Goal: Find contact information: Find contact information

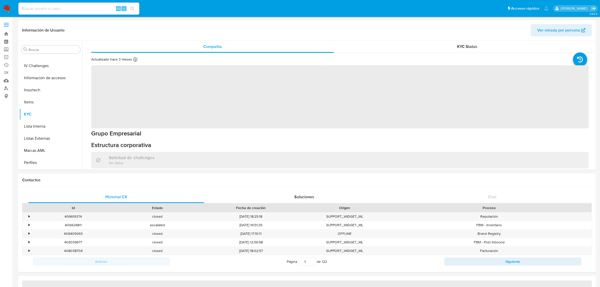
scroll to position [249, 0]
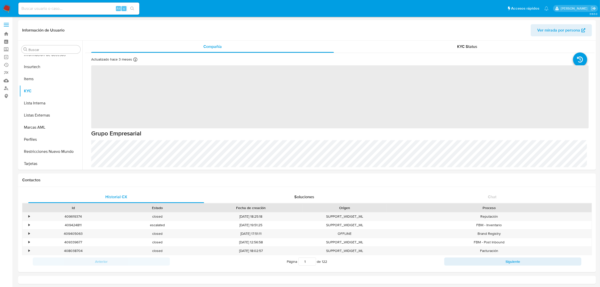
select select "10"
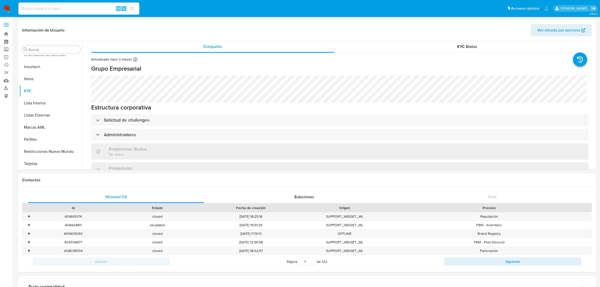
click at [42, 9] on input at bounding box center [78, 8] width 121 height 7
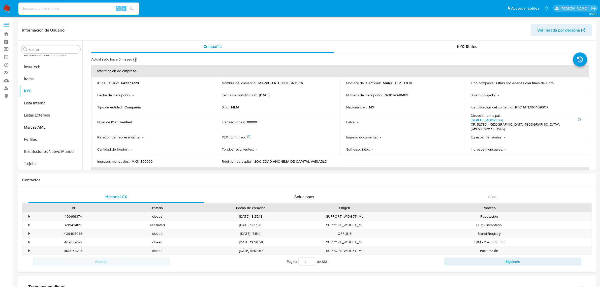
paste input "542755198"
type input "542755198"
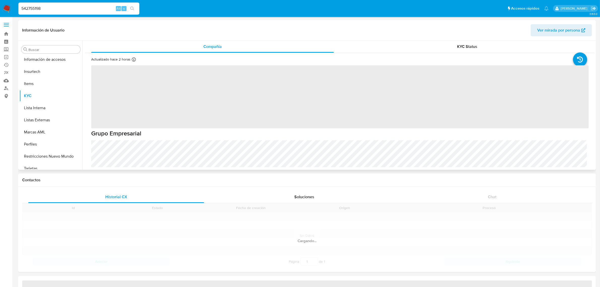
scroll to position [249, 0]
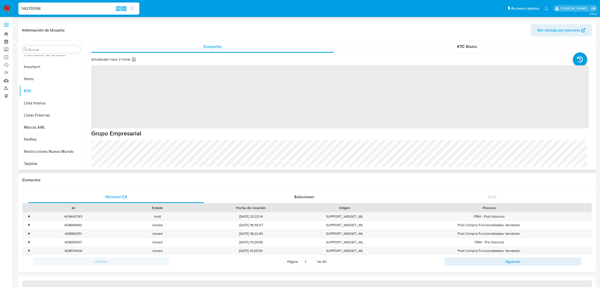
select select "10"
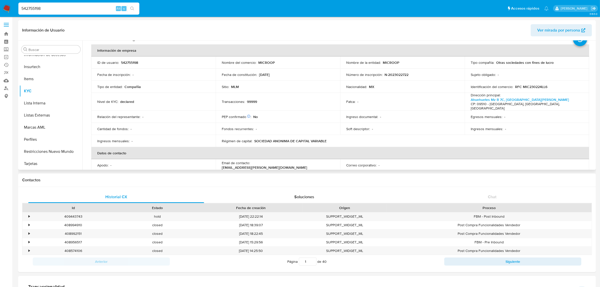
scroll to position [32, 0]
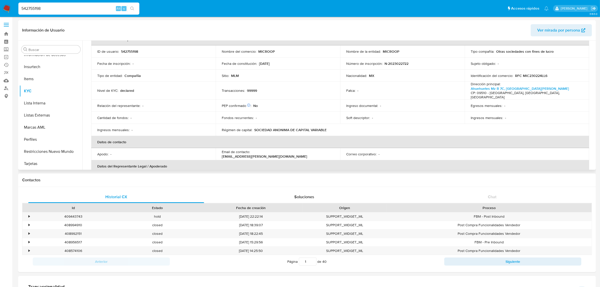
click at [269, 50] on p "MICROOP" at bounding box center [266, 51] width 17 height 5
copy p "MICROOP"
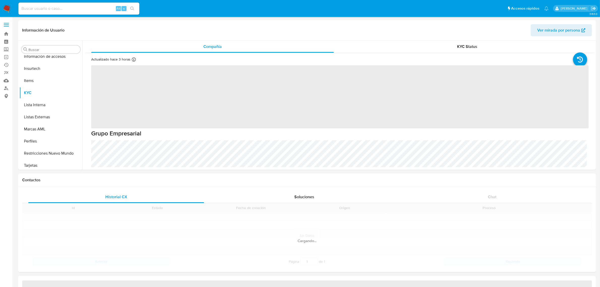
scroll to position [249, 0]
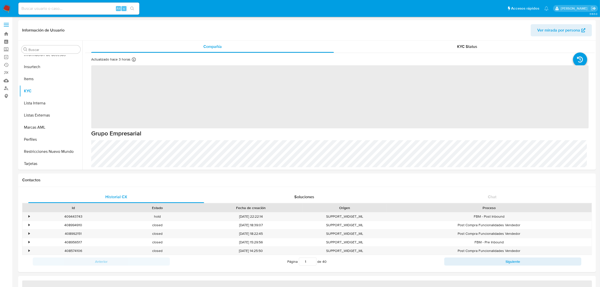
click at [68, 5] on div "Alt s" at bounding box center [78, 9] width 121 height 12
click at [68, 10] on input at bounding box center [78, 8] width 121 height 7
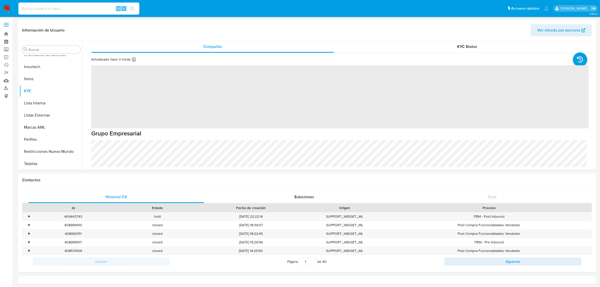
paste input "542755198"
type input "542755198"
select select "10"
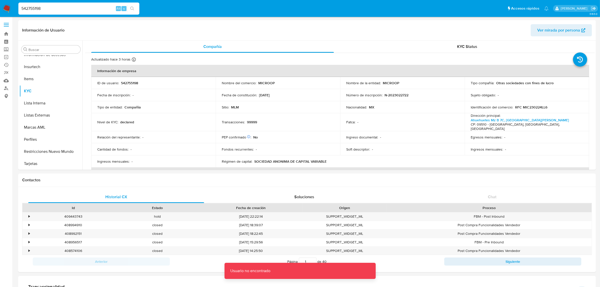
click at [73, 8] on input "542755198" at bounding box center [78, 8] width 121 height 7
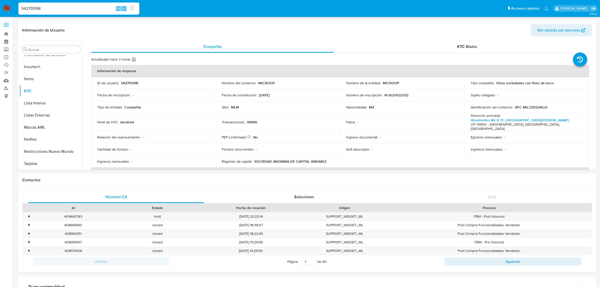
click at [74, 5] on input "542755198" at bounding box center [78, 8] width 121 height 7
click at [135, 7] on button "search-icon" at bounding box center [132, 8] width 10 height 7
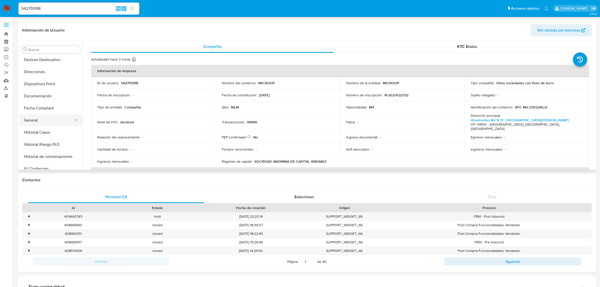
click at [49, 119] on button "General" at bounding box center [48, 120] width 59 height 12
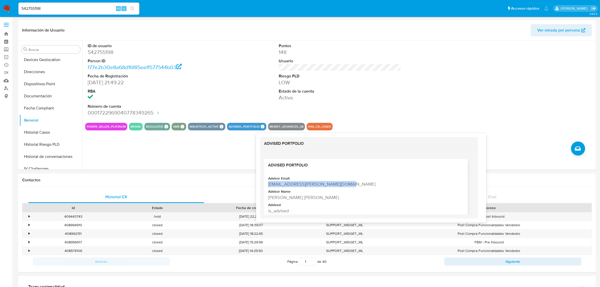
drag, startPoint x: 354, startPoint y: 186, endPoint x: 263, endPoint y: 191, distance: 90.9
click at [269, 185] on div "[EMAIL_ADDRESS][PERSON_NAME][DOMAIN_NAME]" at bounding box center [365, 184] width 195 height 6
copy div "[EMAIL_ADDRESS][PERSON_NAME][DOMAIN_NAME]"
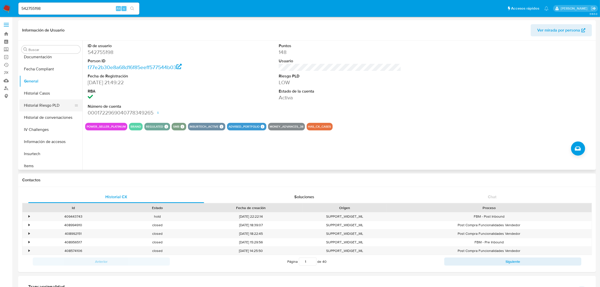
scroll to position [189, 0]
click at [44, 148] on button "KYC" at bounding box center [48, 151] width 59 height 12
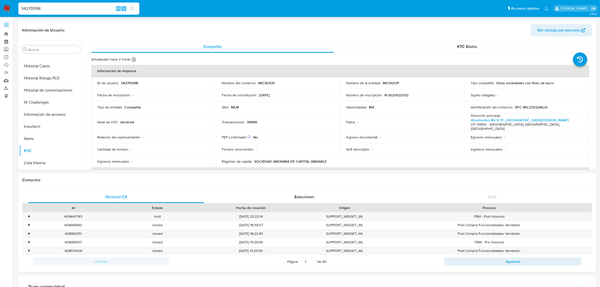
click at [30, 10] on input "542755198" at bounding box center [78, 8] width 121 height 7
paste input "642273229"
type input "642273229"
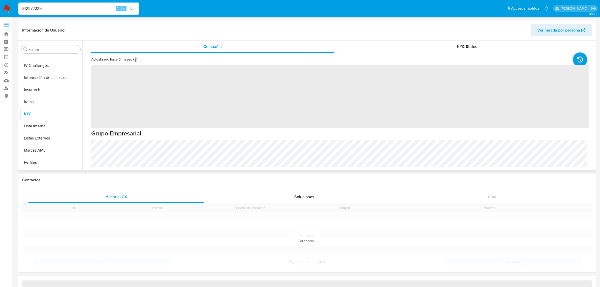
scroll to position [249, 0]
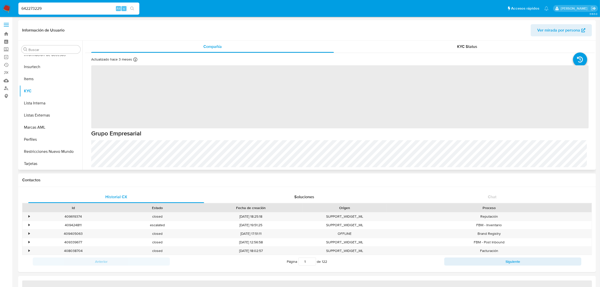
select select "10"
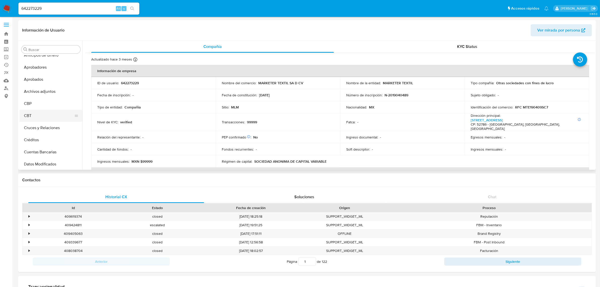
scroll to position [0, 0]
drag, startPoint x: 51, startPoint y: 80, endPoint x: 65, endPoint y: 113, distance: 35.5
click at [51, 80] on button "Aprobados" at bounding box center [50, 86] width 63 height 12
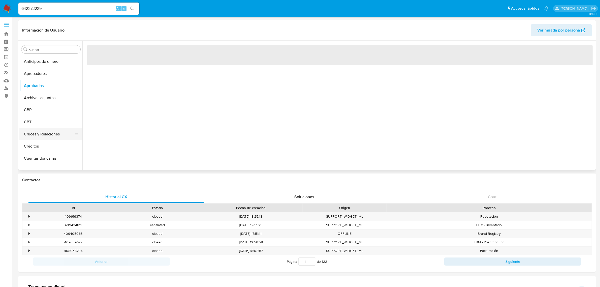
scroll to position [126, 0]
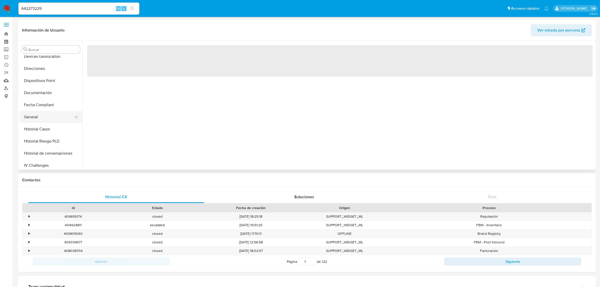
click at [46, 116] on button "General" at bounding box center [48, 117] width 59 height 12
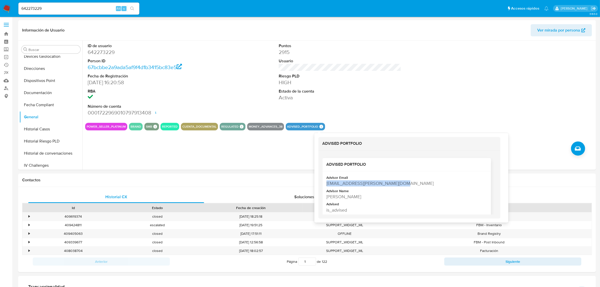
drag, startPoint x: 403, startPoint y: 184, endPoint x: 324, endPoint y: 184, distance: 78.7
click at [324, 184] on div "Advisor Email [EMAIL_ADDRESS][PERSON_NAME][DOMAIN_NAME] Advisor Name [PERSON_NA…" at bounding box center [407, 195] width 169 height 48
copy div "[EMAIL_ADDRESS][PERSON_NAME][DOMAIN_NAME]"
